Goal: Download file/media

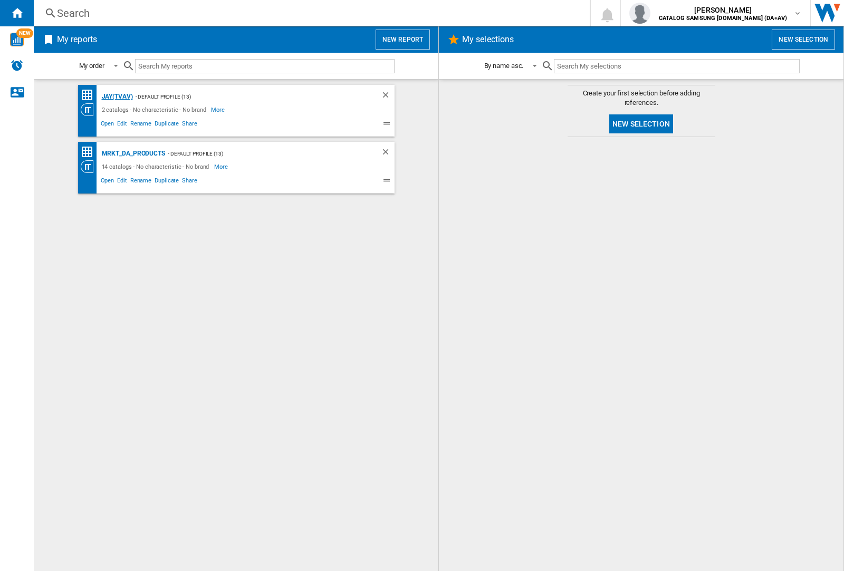
click at [117, 96] on div "JAY(TVAV)" at bounding box center [116, 96] width 34 height 13
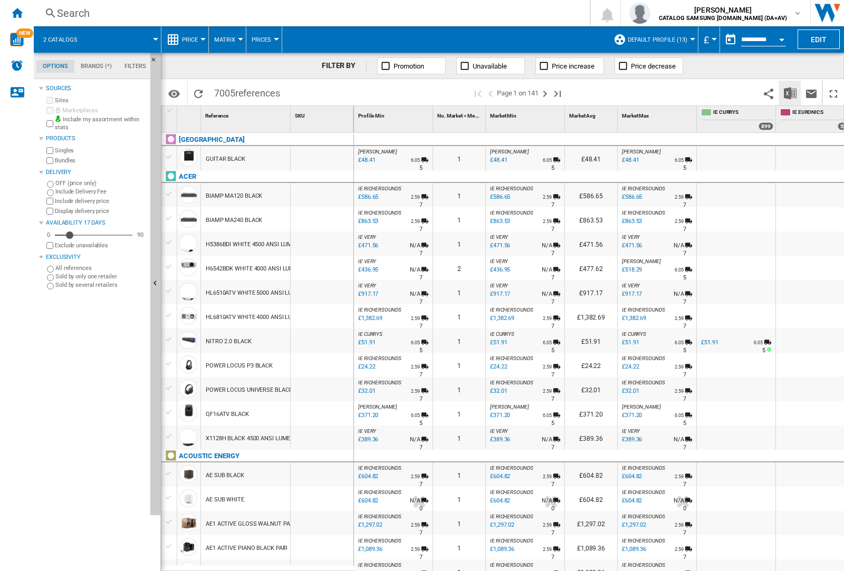
click at [790, 93] on img "Download in Excel" at bounding box center [790, 93] width 13 height 13
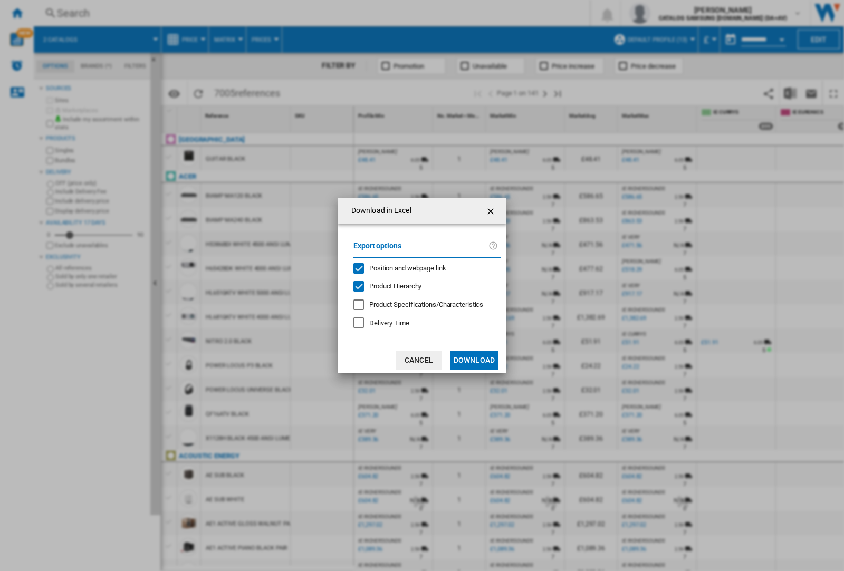
click at [423, 268] on span "Position and webpage link" at bounding box center [407, 268] width 77 height 8
click at [474, 360] on button "Download" at bounding box center [473, 360] width 47 height 19
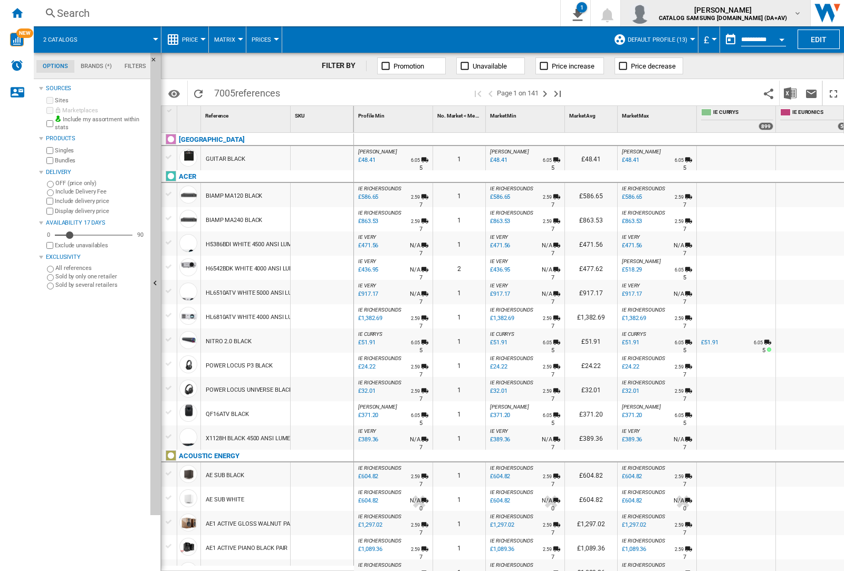
click at [650, 13] on img "button" at bounding box center [639, 13] width 21 height 21
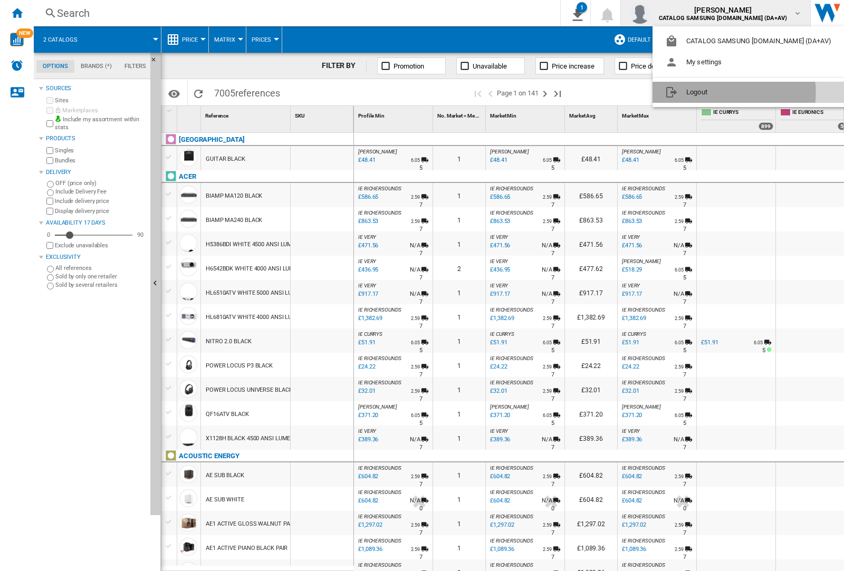
click at [733, 92] on button "Logout" at bounding box center [750, 92] width 196 height 21
